Goal: Task Accomplishment & Management: Complete application form

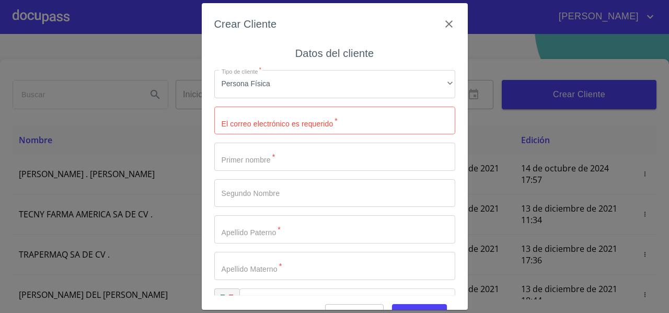
click at [270, 68] on div "Tipo de cliente   * Persona Física ​ El correo electrónico es requerido   * ​ P…" at bounding box center [334, 193] width 241 height 263
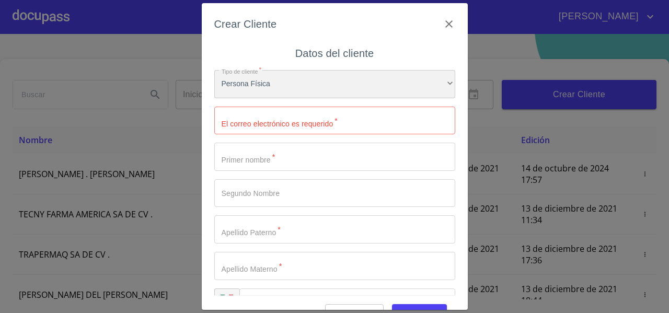
click at [264, 86] on div "Persona Física" at bounding box center [334, 84] width 241 height 28
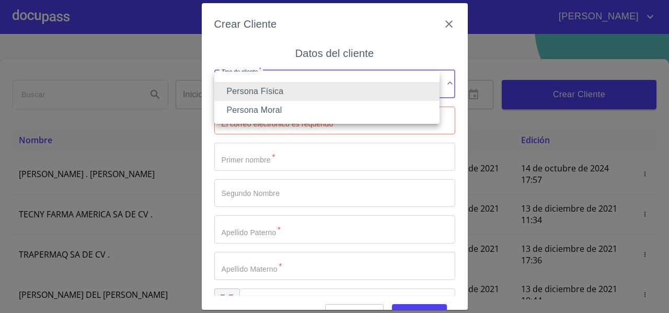
click at [228, 49] on div at bounding box center [334, 156] width 669 height 313
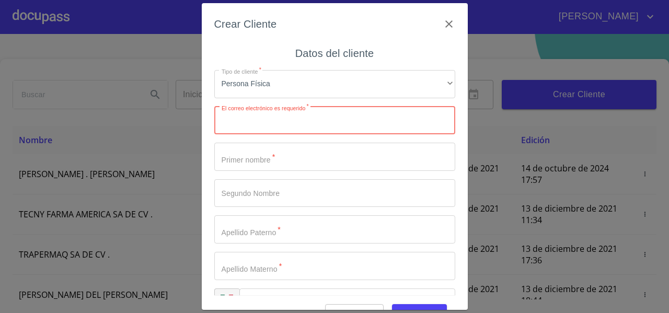
click at [236, 115] on input "Tipo de cliente   *" at bounding box center [334, 121] width 241 height 28
paste input "[EMAIL_ADDRESS][DOMAIN_NAME]"
type input "[EMAIL_ADDRESS][DOMAIN_NAME]"
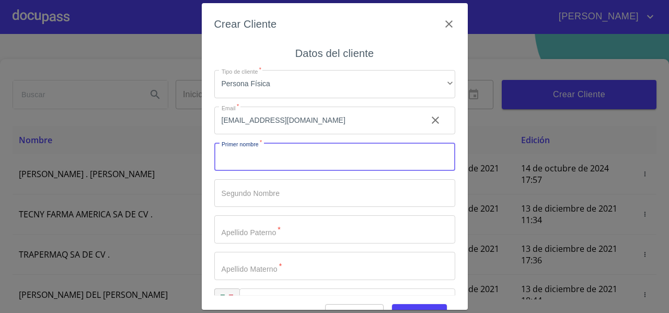
click at [234, 145] on input "Tipo de cliente   *" at bounding box center [334, 157] width 241 height 28
type input "[PERSON_NAME]"
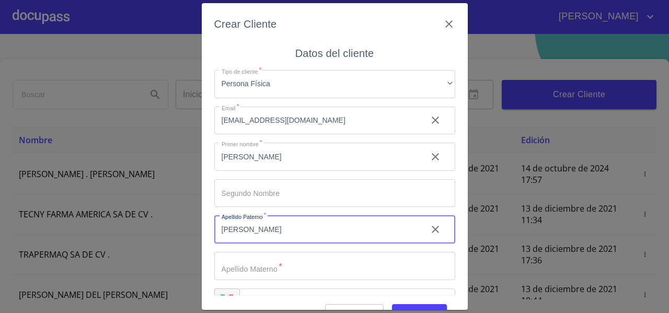
type input "[PERSON_NAME]"
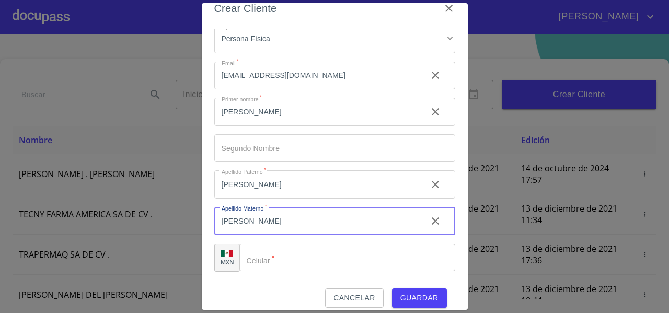
scroll to position [26, 0]
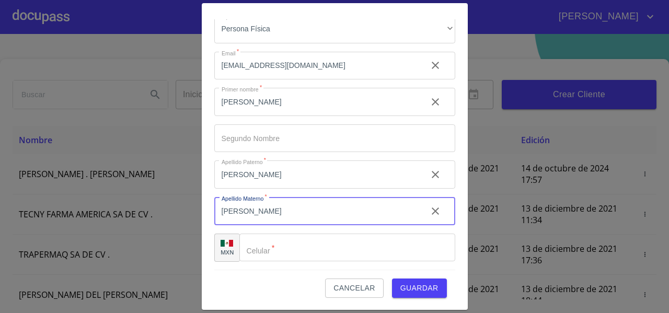
type input "[PERSON_NAME]"
click at [266, 242] on input "Tipo de cliente   *" at bounding box center [347, 248] width 216 height 28
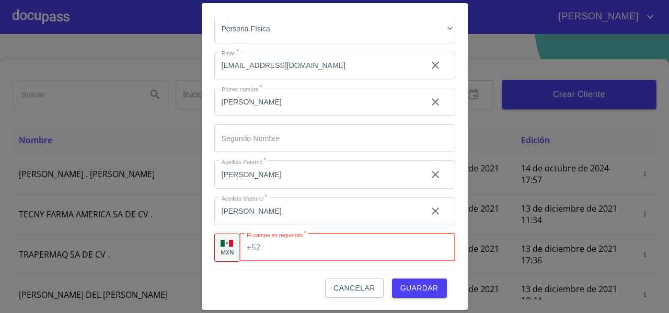
paste input "[PHONE_NUMBER]"
type input "[PHONE_NUMBER]"
click at [290, 278] on div "Cancelar Guardar" at bounding box center [334, 284] width 241 height 28
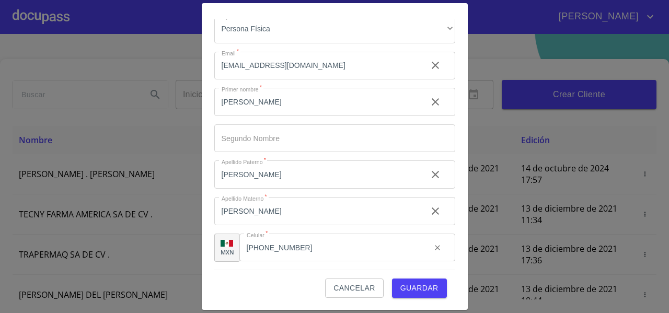
click at [400, 286] on span "Guardar" at bounding box center [419, 288] width 38 height 13
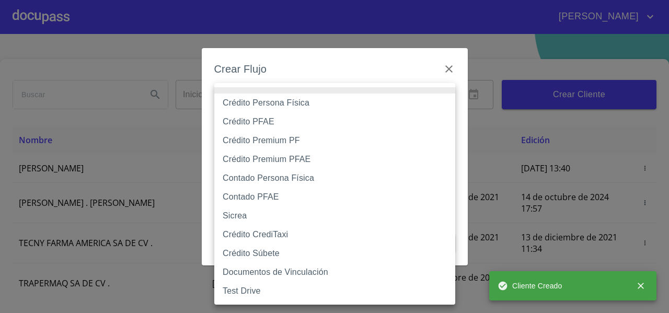
click at [256, 95] on body "[PERSON_NAME] ​ Fin ​ Crear Cliente Nombre Correo electrónico Registro Edición …" at bounding box center [334, 156] width 669 height 313
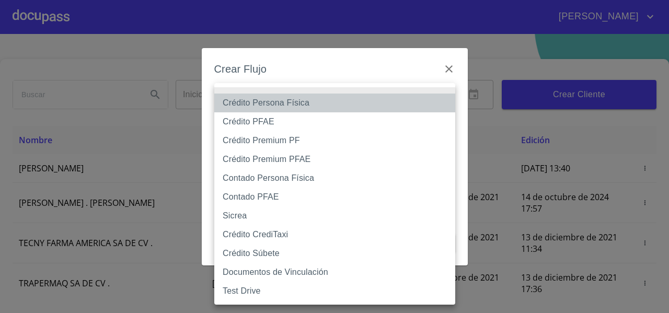
click at [251, 103] on li "Crédito Persona Física" at bounding box center [334, 103] width 241 height 19
type input "61b033e49b8c202ad5bb7912"
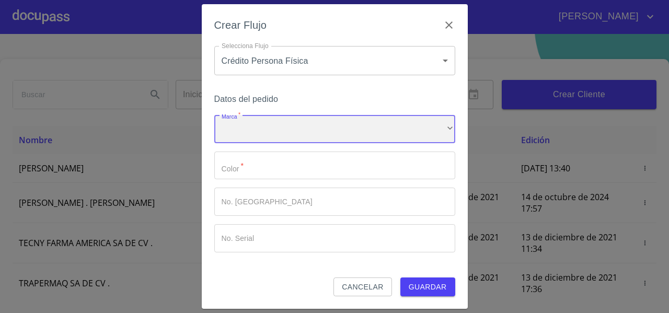
click at [239, 135] on div "​" at bounding box center [334, 129] width 241 height 28
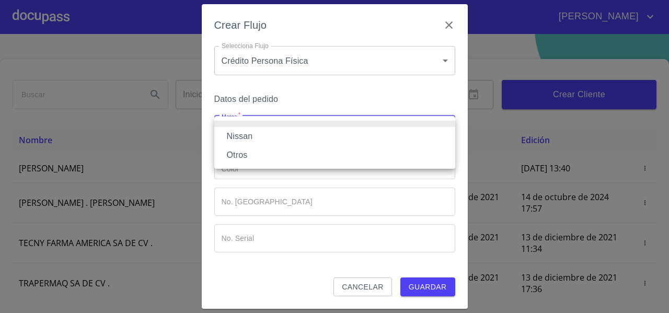
click at [239, 135] on li "Nissan" at bounding box center [334, 136] width 241 height 19
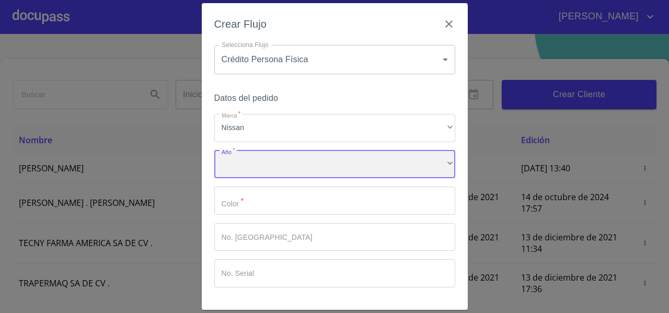
click at [239, 159] on div "​" at bounding box center [334, 164] width 241 height 28
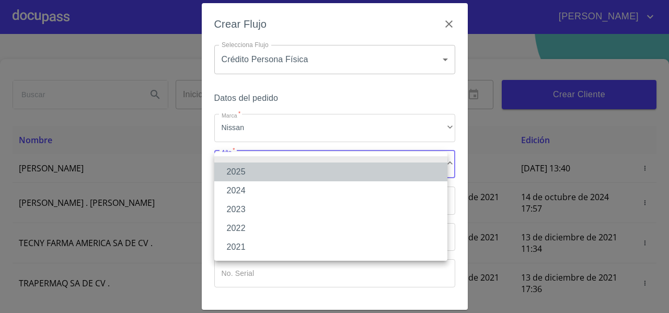
click at [240, 175] on li "2025" at bounding box center [330, 171] width 233 height 19
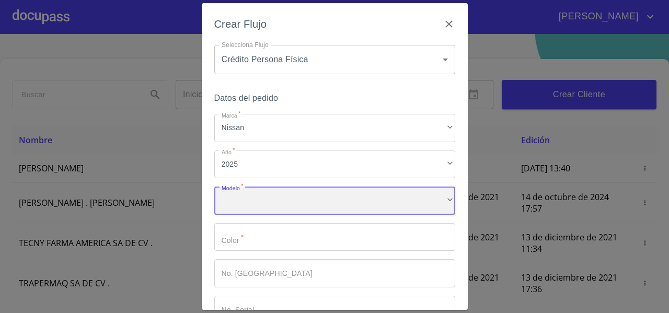
click at [242, 192] on div "​" at bounding box center [334, 201] width 241 height 28
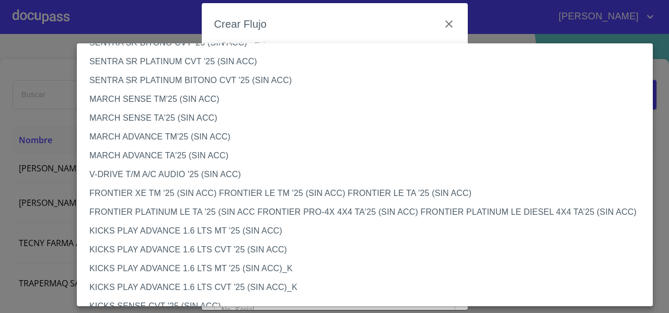
scroll to position [784, 0]
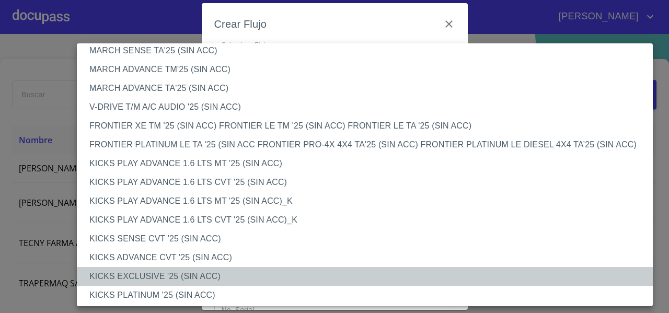
click at [136, 276] on li "KICKS EXCLUSIVE '25 (SIN ACC)" at bounding box center [369, 276] width 584 height 19
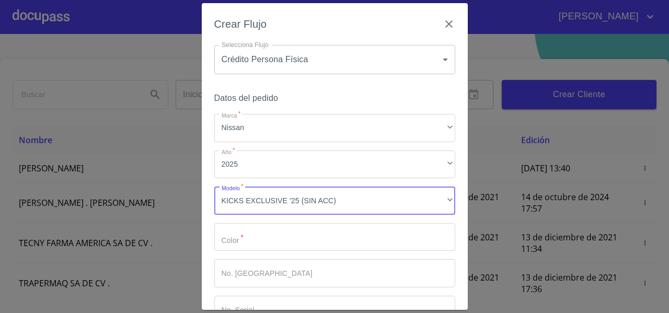
click at [222, 243] on input "Marca   *" at bounding box center [334, 237] width 241 height 28
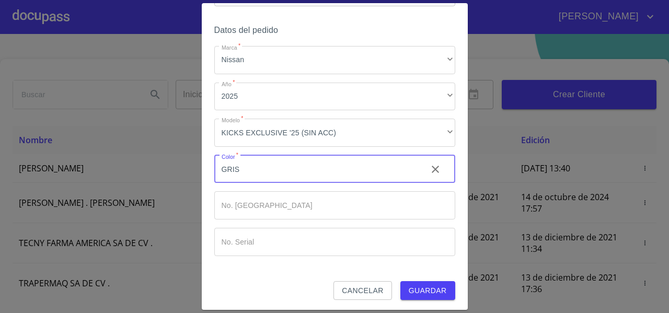
scroll to position [71, 0]
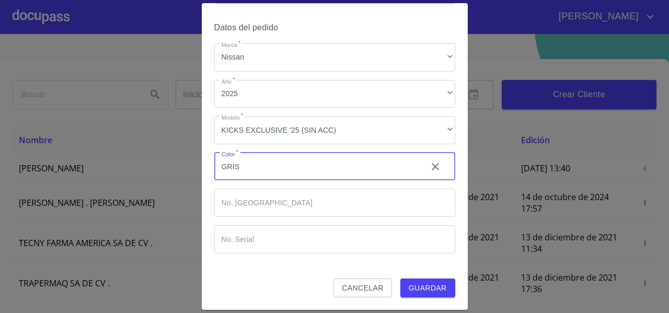
type input "GRIS"
click at [426, 280] on button "Guardar" at bounding box center [427, 287] width 55 height 19
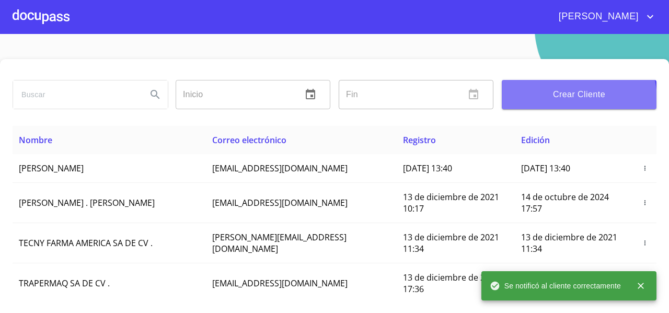
click at [561, 100] on span "Crear Cliente" at bounding box center [579, 94] width 138 height 15
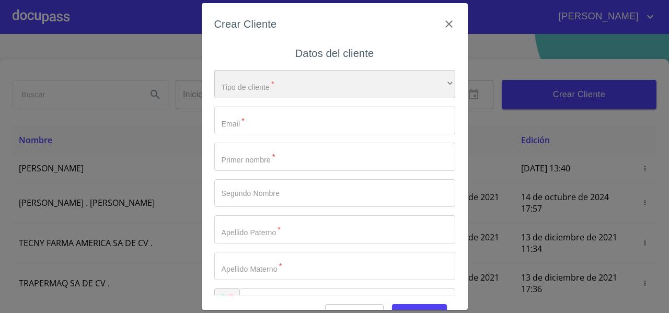
click at [244, 84] on div "​" at bounding box center [334, 84] width 241 height 28
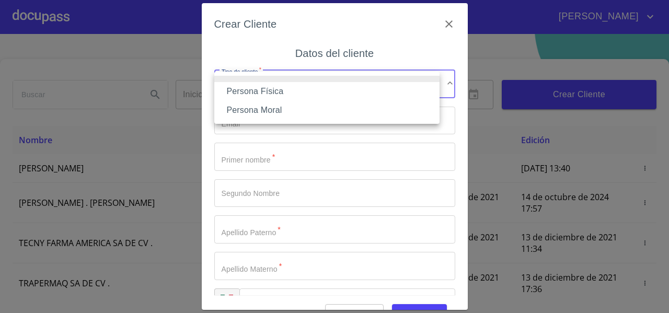
click at [243, 91] on li "Persona Física" at bounding box center [326, 91] width 225 height 19
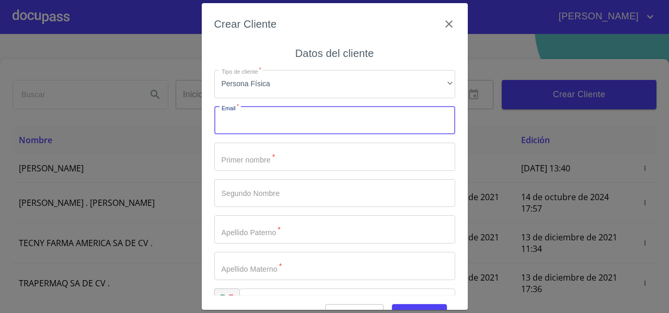
click at [228, 134] on input "Tipo de cliente   *" at bounding box center [334, 121] width 241 height 28
paste input "[EMAIL_ADDRESS][DOMAIN_NAME]"
type input "[EMAIL_ADDRESS][DOMAIN_NAME]"
click at [225, 158] on input "Tipo de cliente   *" at bounding box center [334, 157] width 241 height 28
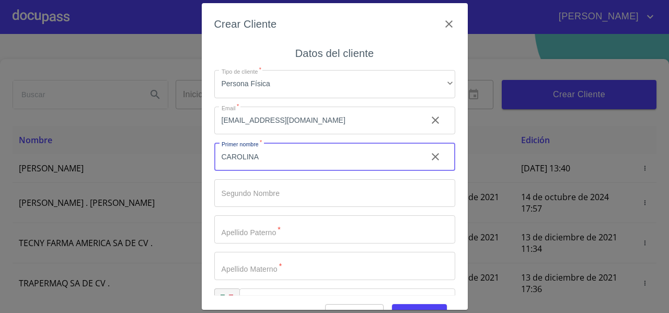
type input "CAROLINA"
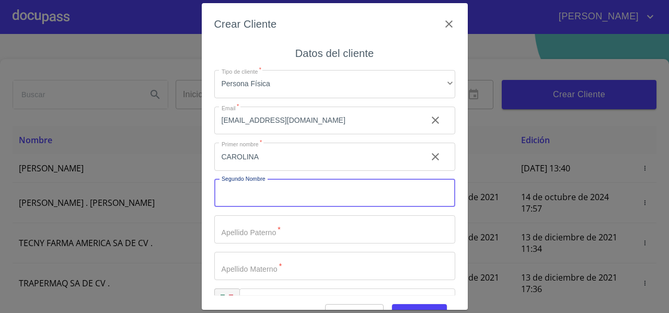
click at [227, 196] on input "Tipo de cliente   *" at bounding box center [334, 193] width 241 height 28
type input "ROSALES"
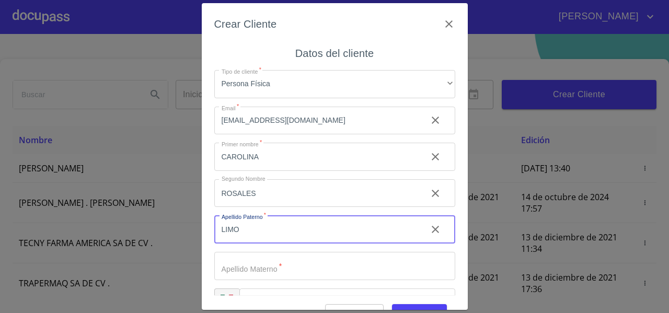
type input "LIMON"
drag, startPoint x: 241, startPoint y: 231, endPoint x: 197, endPoint y: 236, distance: 44.1
click at [197, 236] on div "Crear Cliente Datos del cliente Tipo de cliente   * Persona Física ​ Email   * …" at bounding box center [334, 156] width 669 height 313
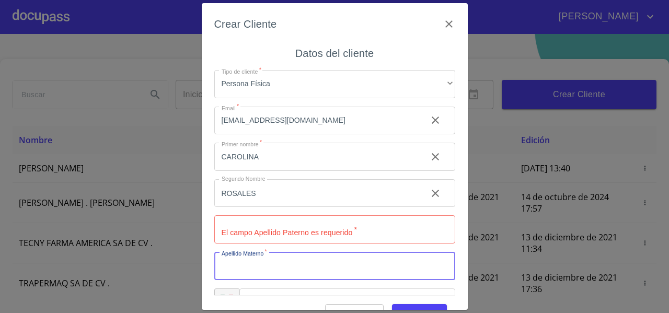
click at [226, 271] on input "Tipo de cliente   *" at bounding box center [334, 266] width 241 height 28
paste input "LIMON"
type input "LIMON"
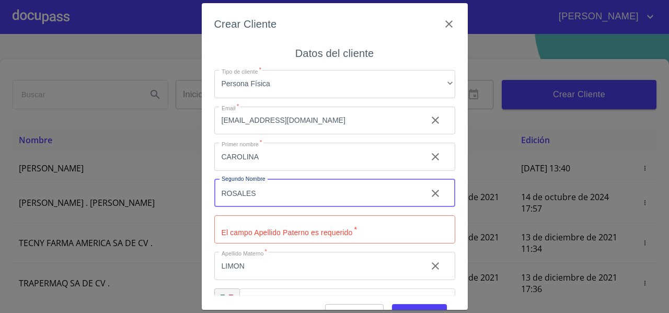
drag, startPoint x: 256, startPoint y: 192, endPoint x: 218, endPoint y: 194, distance: 38.2
click at [218, 194] on input "ROSALES" at bounding box center [316, 193] width 204 height 28
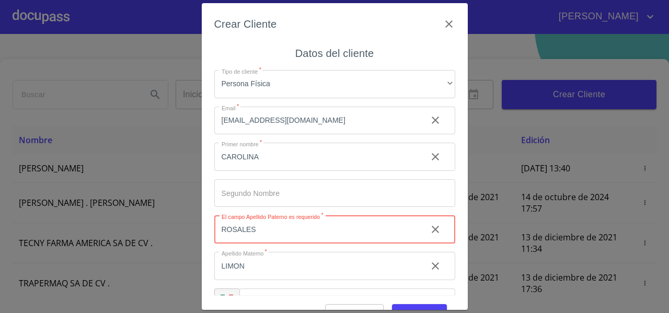
type input "ROSALES"
click at [232, 203] on input "Tipo de cliente   *" at bounding box center [334, 193] width 241 height 28
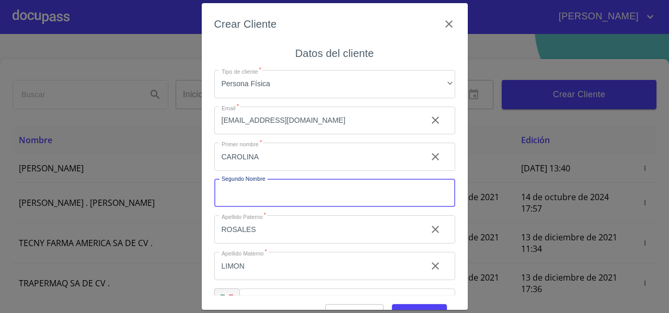
scroll to position [29, 0]
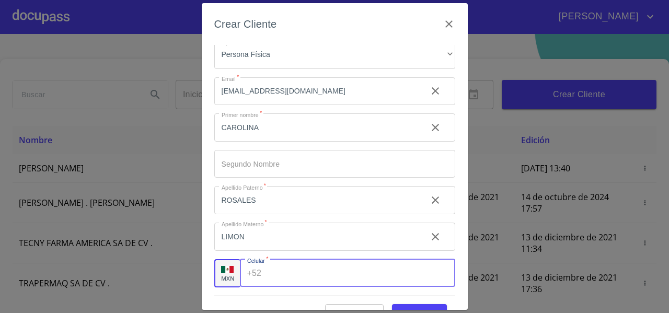
click at [264, 276] on div "+52 ​" at bounding box center [347, 273] width 215 height 28
paste input "[PHONE_NUMBER]"
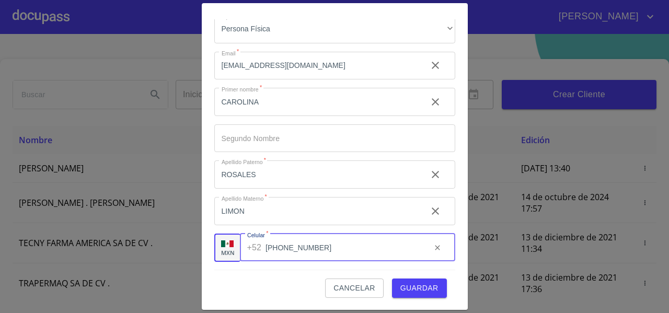
type input "[PHONE_NUMBER]"
click at [423, 289] on span "Guardar" at bounding box center [419, 288] width 38 height 13
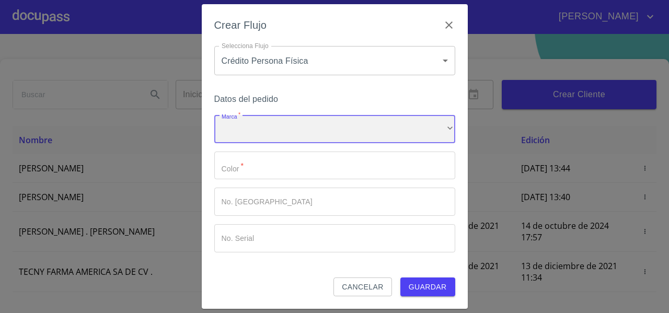
drag, startPoint x: 308, startPoint y: 138, endPoint x: 299, endPoint y: 141, distance: 9.6
click at [299, 141] on div "​" at bounding box center [334, 129] width 241 height 28
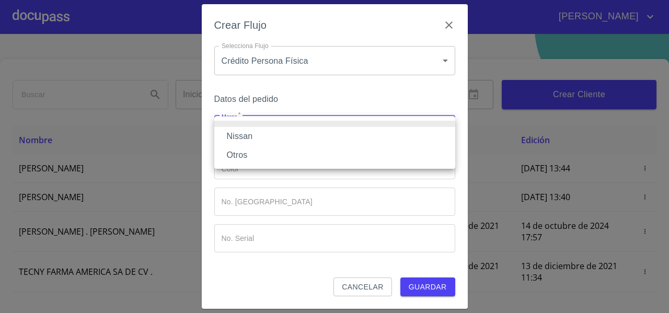
click at [276, 132] on li "Nissan" at bounding box center [334, 136] width 241 height 19
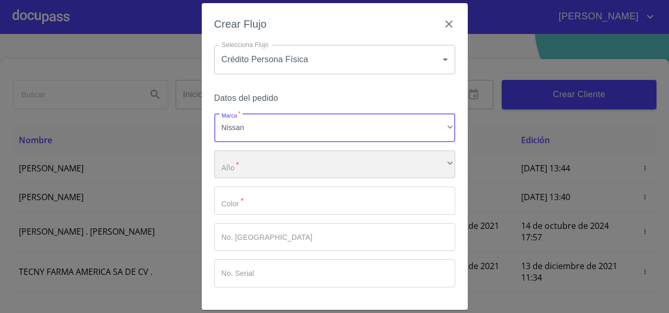
click at [257, 158] on div "​" at bounding box center [334, 164] width 241 height 28
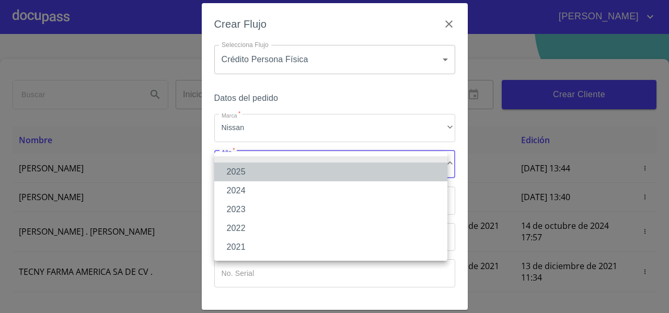
click at [256, 169] on li "2025" at bounding box center [330, 171] width 233 height 19
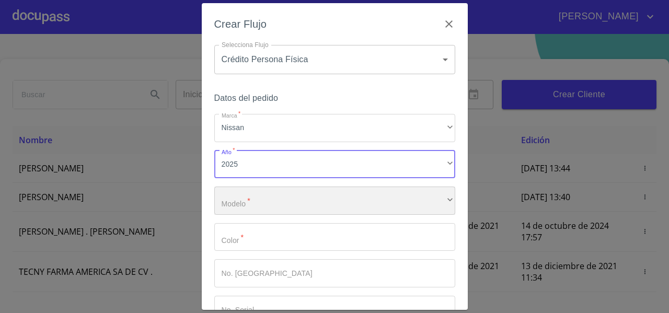
click at [239, 202] on div "​" at bounding box center [334, 201] width 241 height 28
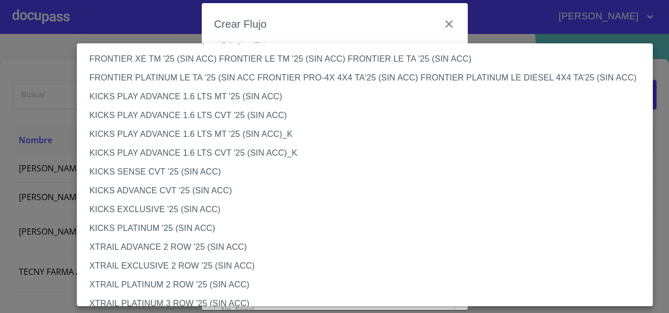
scroll to position [880, 0]
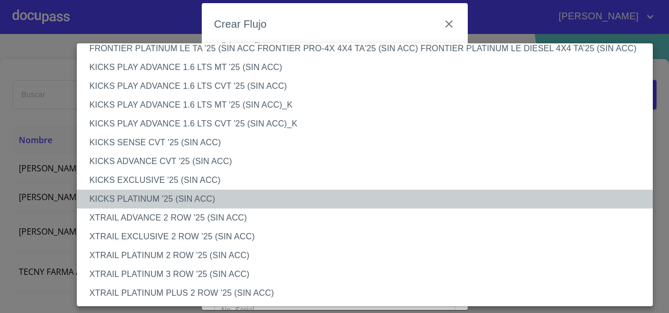
click at [174, 191] on li "KICKS PLATINUM '25 (SIN ACC)" at bounding box center [369, 199] width 584 height 19
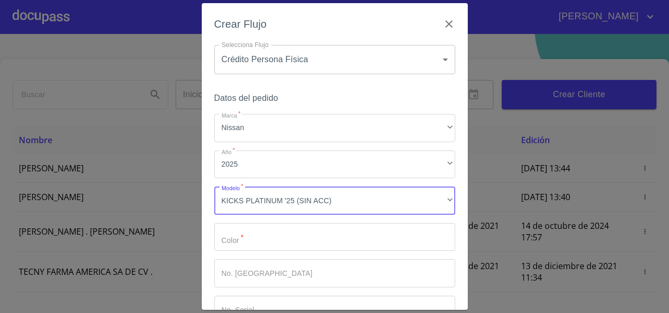
click at [230, 236] on input "Marca   *" at bounding box center [334, 237] width 241 height 28
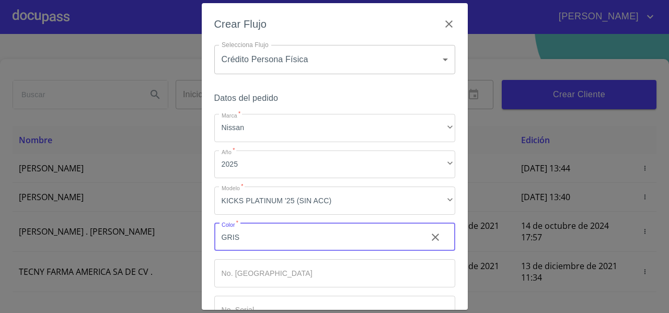
scroll to position [71, 0]
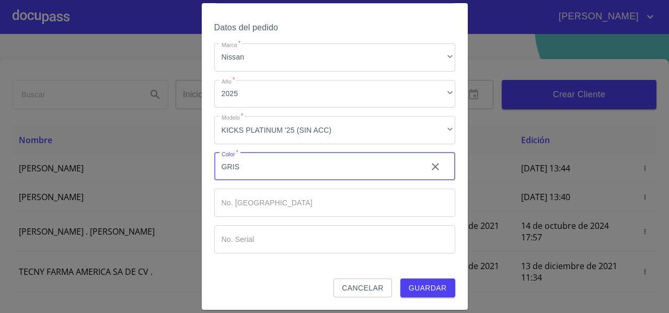
type input "GRIS"
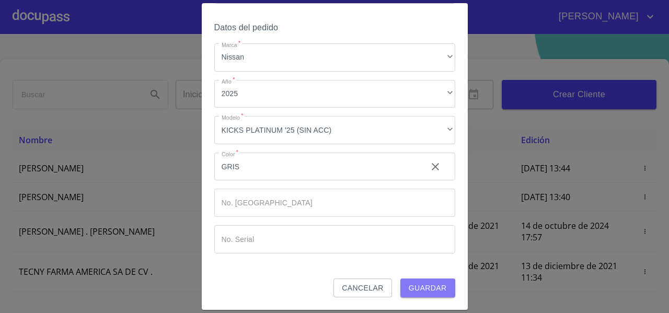
click at [412, 282] on span "Guardar" at bounding box center [428, 288] width 38 height 13
